Goal: Information Seeking & Learning: Understand process/instructions

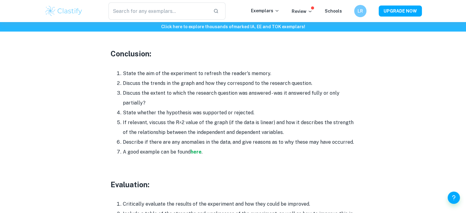
scroll to position [1574, 0]
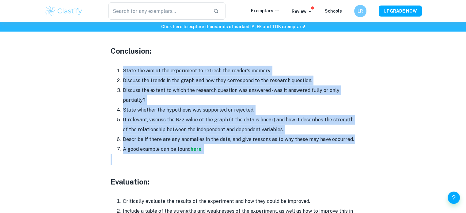
drag, startPoint x: 116, startPoint y: 58, endPoint x: 250, endPoint y: 152, distance: 163.0
copy div "State the aim of the experiment to refresh the reader's memory. Discuss the tre…"
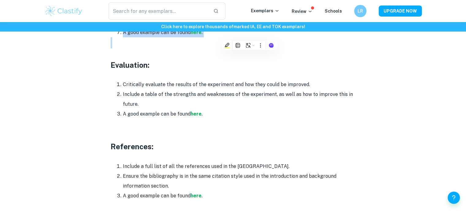
scroll to position [1689, 0]
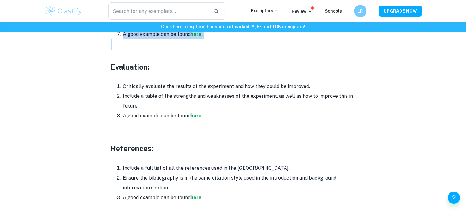
drag, startPoint x: 140, startPoint y: 94, endPoint x: 114, endPoint y: 74, distance: 33.2
click at [114, 81] on ol "Critically evaluate the results of the experiment and how they could be improve…" at bounding box center [233, 100] width 245 height 39
copy ol "Critically evaluate the results of the experiment and how they could be improve…"
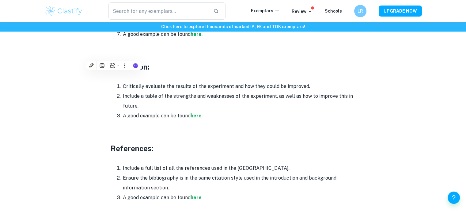
click at [148, 132] on h3 at bounding box center [233, 137] width 245 height 11
drag, startPoint x: 139, startPoint y: 97, endPoint x: 116, endPoint y: 72, distance: 33.4
click at [116, 81] on ol "Critically evaluate the results of the experiment and how they could be improve…" at bounding box center [233, 100] width 245 height 39
click at [123, 81] on li "Critically evaluate the results of the experiment and how they could be improve…" at bounding box center [239, 86] width 233 height 10
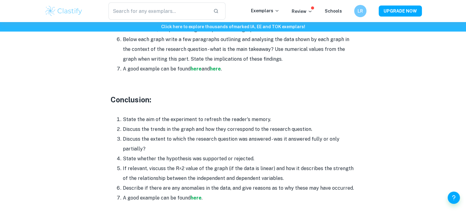
scroll to position [1527, 0]
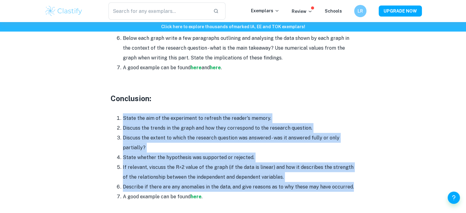
drag, startPoint x: 117, startPoint y: 109, endPoint x: 357, endPoint y: 179, distance: 249.6
copy ol "State the aim of the experiment to refresh the reader's memory. Discuss the tre…"
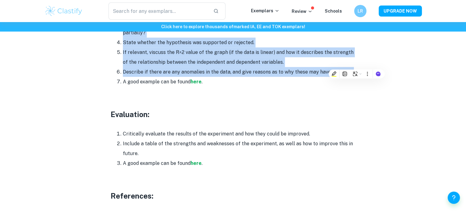
scroll to position [1642, 0]
drag, startPoint x: 123, startPoint y: 125, endPoint x: 163, endPoint y: 145, distance: 45.3
click at [163, 145] on ol "Critically evaluate the results of the experiment and how they could be improve…" at bounding box center [233, 148] width 245 height 39
copy ol "Critically evaluate the results of the experiment and how they could be improve…"
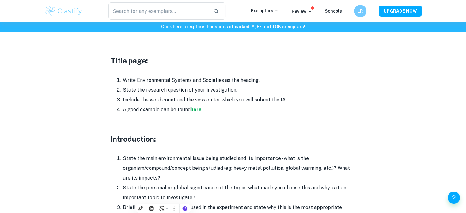
scroll to position [299, 0]
